Goal: Check status: Check status

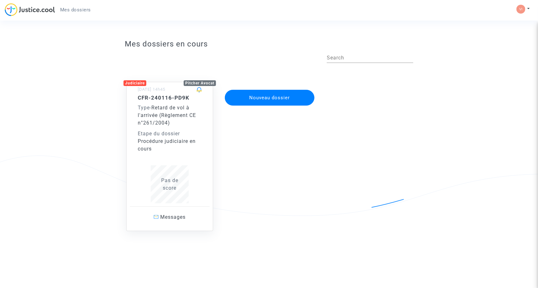
click at [187, 133] on div "Etape du dossier" at bounding box center [170, 134] width 64 height 8
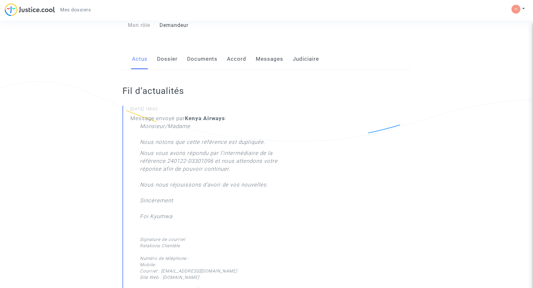
scroll to position [63, 0]
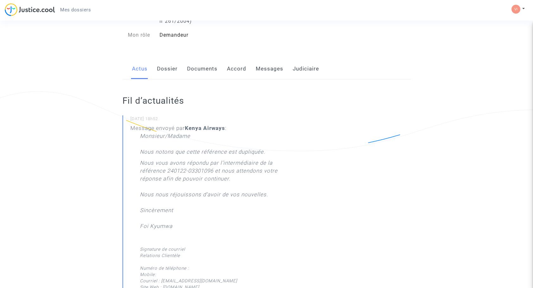
click at [167, 69] on link "Dossier" at bounding box center [167, 69] width 21 height 21
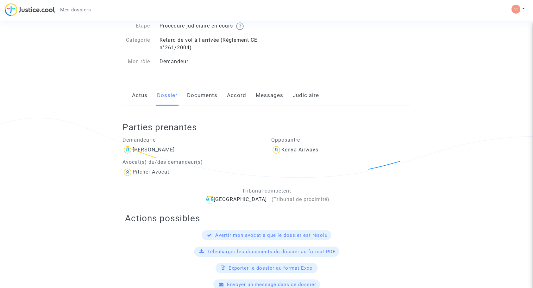
scroll to position [32, 0]
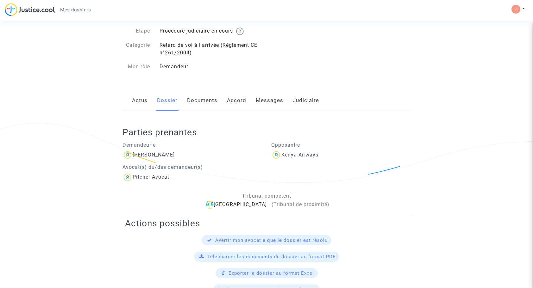
click at [266, 101] on link "Messages" at bounding box center [270, 100] width 28 height 21
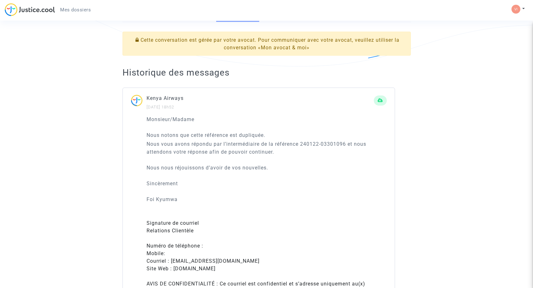
scroll to position [63, 0]
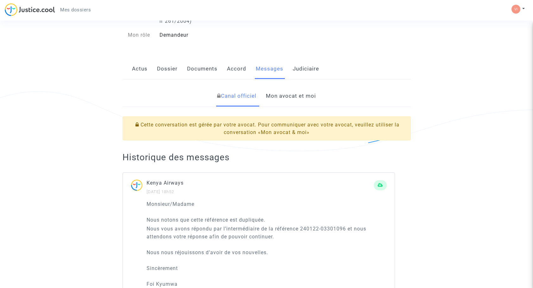
click at [305, 96] on link "Mon avocat et moi" at bounding box center [291, 96] width 50 height 21
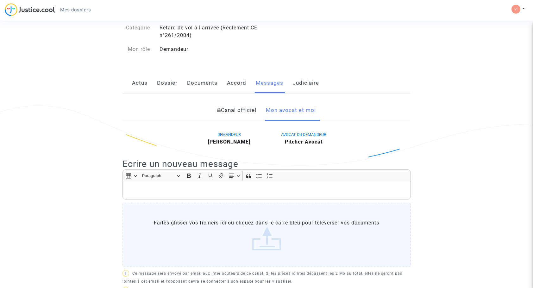
scroll to position [48, 0]
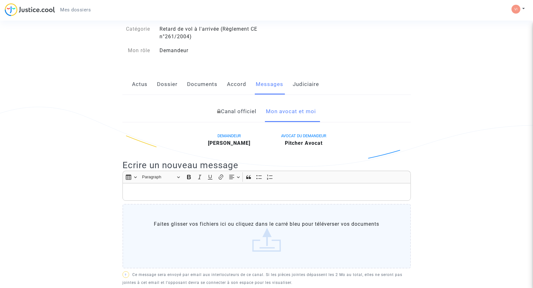
click at [308, 81] on link "Judiciaire" at bounding box center [306, 84] width 26 height 21
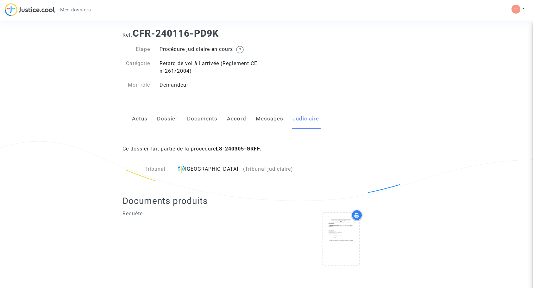
scroll to position [15, 0]
